Goal: Task Accomplishment & Management: Manage account settings

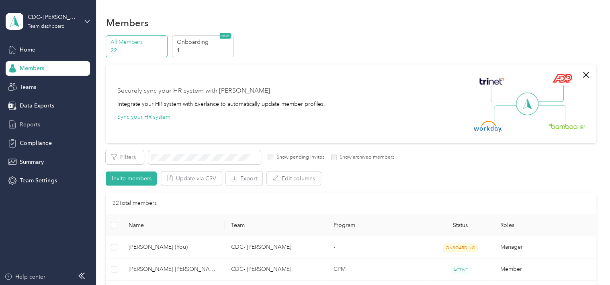
click at [29, 125] on span "Reports" at bounding box center [30, 124] width 20 height 8
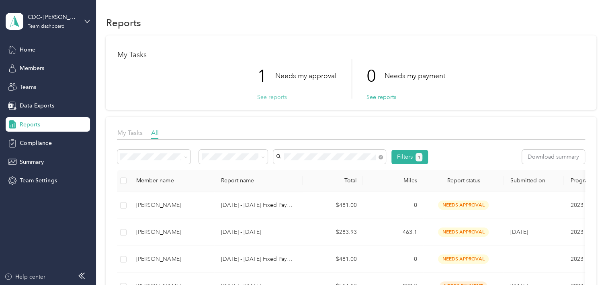
click at [274, 97] on button "See reports" at bounding box center [272, 97] width 30 height 8
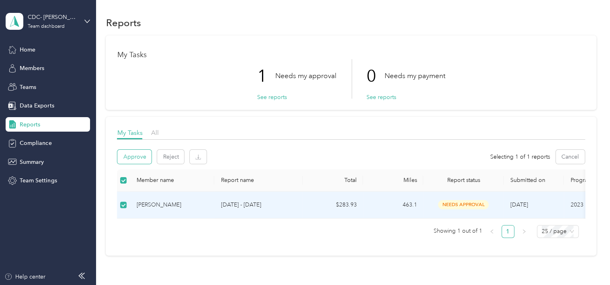
click at [134, 157] on button "Approve" at bounding box center [134, 156] width 34 height 14
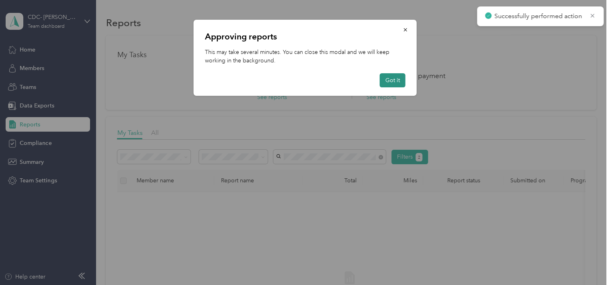
click at [393, 79] on button "Got it" at bounding box center [393, 80] width 26 height 14
